Goal: Check status: Check status

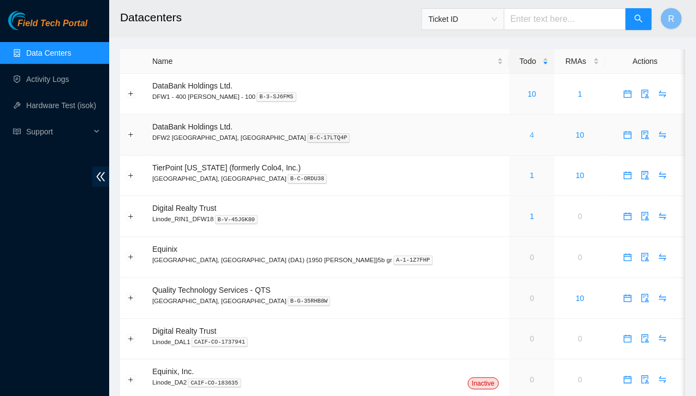
click at [530, 133] on link "4" at bounding box center [532, 135] width 4 height 9
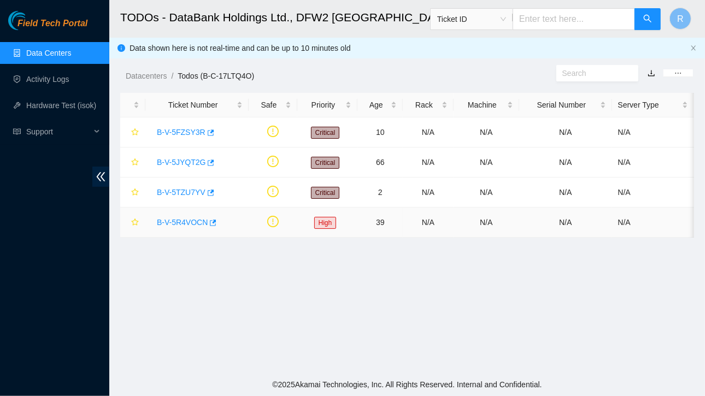
click at [186, 225] on link "B-V-5R4VOCN" at bounding box center [182, 222] width 51 height 9
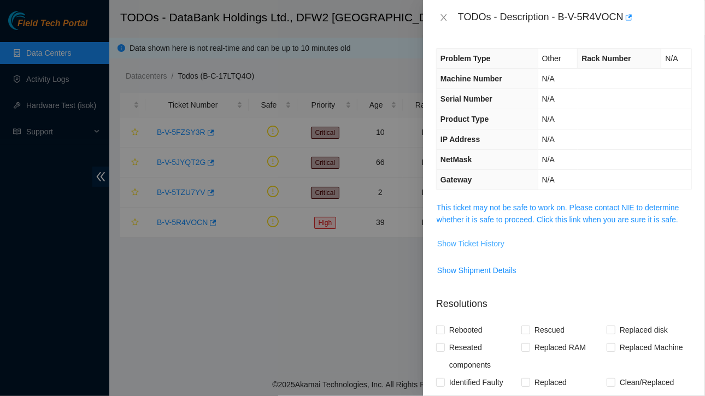
click at [462, 241] on span "Show Ticket History" at bounding box center [470, 244] width 67 height 12
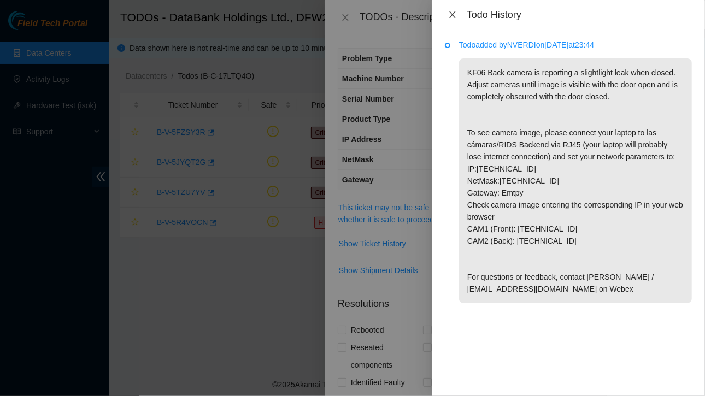
click at [456, 19] on icon "close" at bounding box center [452, 14] width 9 height 9
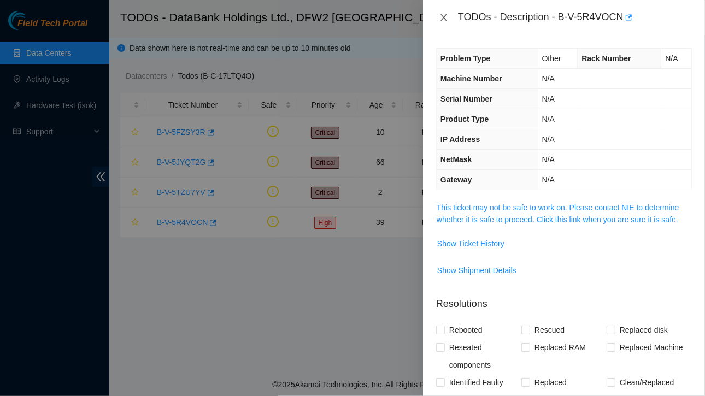
click at [444, 19] on icon "close" at bounding box center [443, 17] width 9 height 9
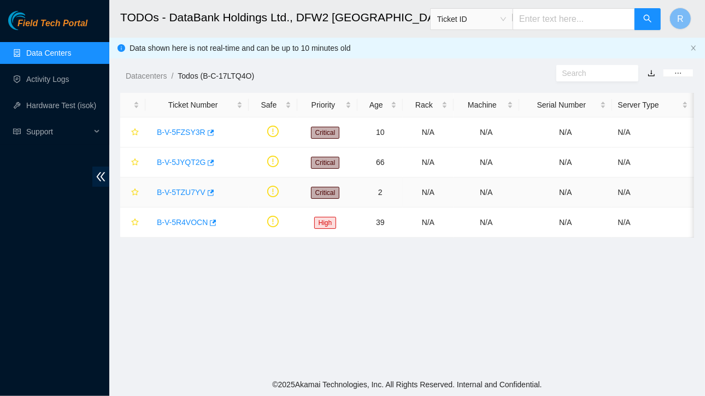
click at [187, 190] on link "B-V-5TZU7YV" at bounding box center [181, 192] width 49 height 9
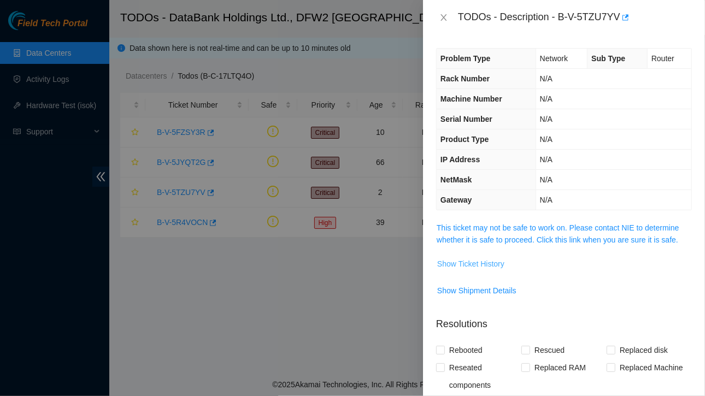
click at [454, 268] on button "Show Ticket History" at bounding box center [470, 263] width 68 height 17
